Goal: Navigation & Orientation: Find specific page/section

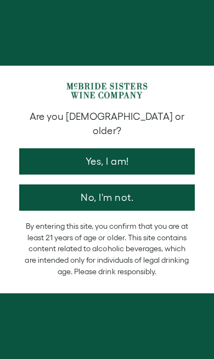
click at [144, 148] on button "Yes, I am!" at bounding box center [106, 161] width 175 height 26
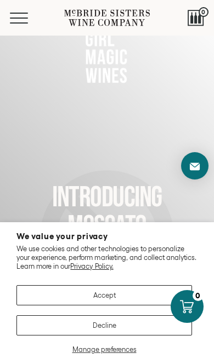
click at [139, 297] on button "Accept" at bounding box center [103, 295] width 175 height 20
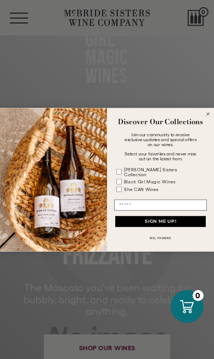
click at [211, 113] on form "Discover Our Collections Join our community to receive exclusive updates and sp…" at bounding box center [107, 180] width 214 height 144
click at [206, 119] on div "Discover Our Collections" at bounding box center [160, 121] width 96 height 16
click at [205, 116] on circle "Close dialog" at bounding box center [207, 114] width 6 height 6
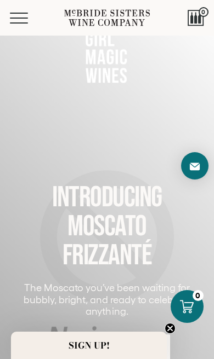
click at [115, 147] on div "INTRODUCING MOSCATO FRIZZANTé The Moscato you’ve been waiting for bubbly, brigh…" at bounding box center [107, 167] width 192 height 444
click at [175, 326] on div "INTRODUCING MOSCATO FRIZZANTé The Moscato you’ve been waiting for bubbly, brigh…" at bounding box center [107, 167] width 192 height 444
click at [167, 331] on circle "Close teaser" at bounding box center [170, 329] width 10 height 10
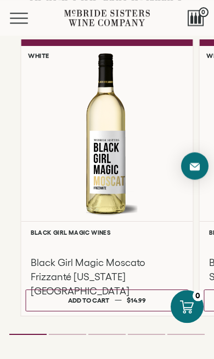
scroll to position [833, 0]
click at [19, 17] on button "Menu" at bounding box center [29, 18] width 39 height 11
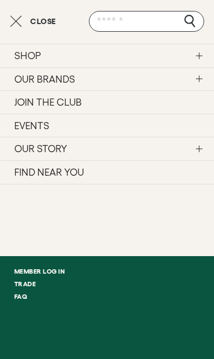
click at [77, 173] on link "FIND NEAR YOU" at bounding box center [107, 172] width 214 height 24
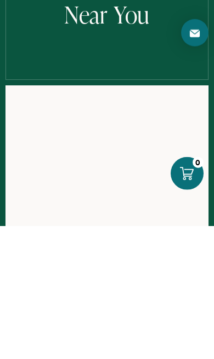
scroll to position [133, 0]
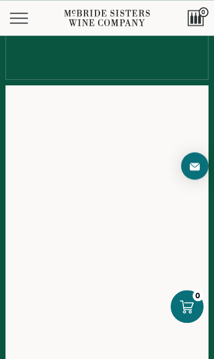
scroll to position [133, 0]
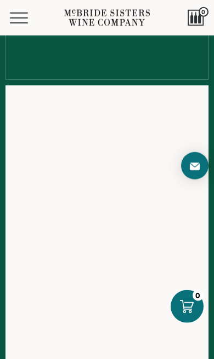
scroll to position [134, 0]
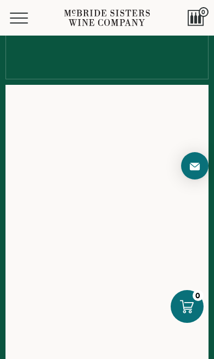
click at [203, 16] on span "0" at bounding box center [203, 12] width 10 height 10
